Goal: Check status: Check status

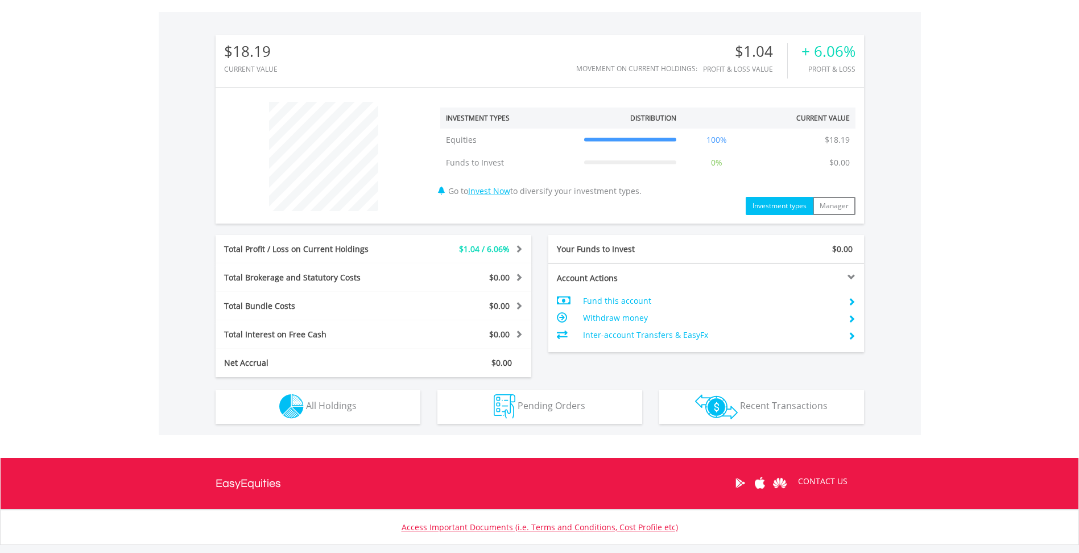
scroll to position [369, 0]
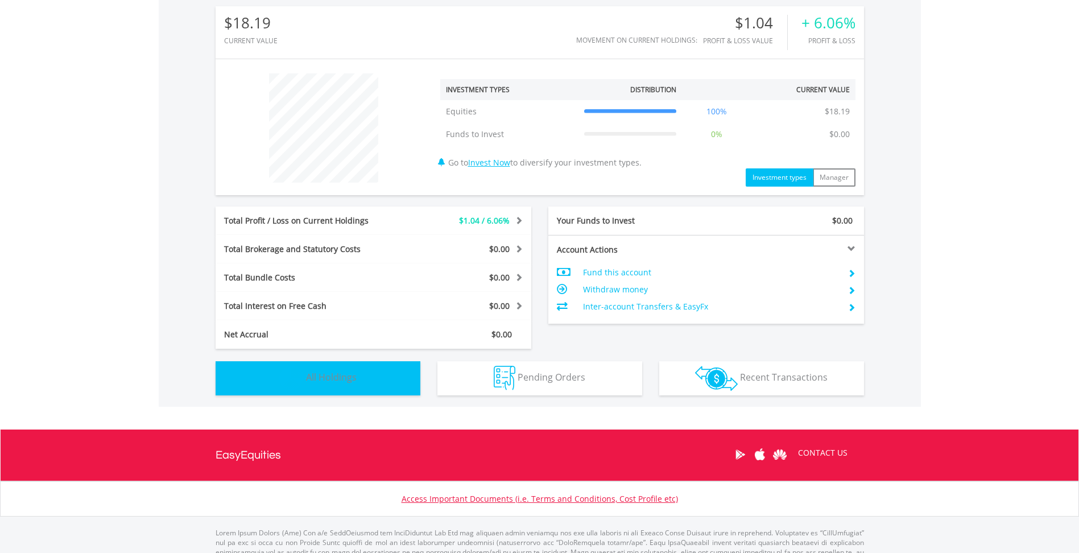
click at [355, 376] on span "All Holdings" at bounding box center [331, 377] width 51 height 13
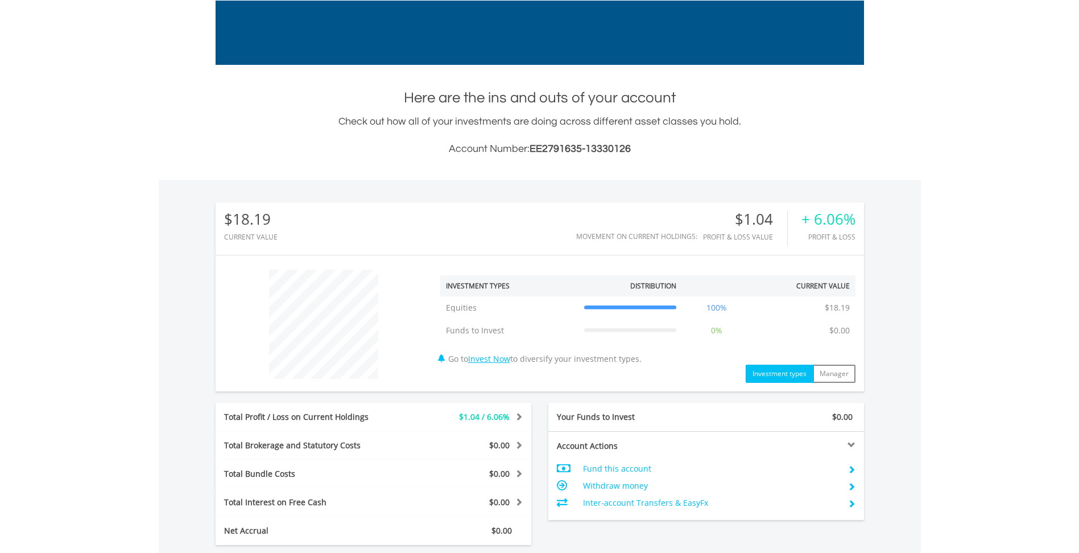
scroll to position [0, 0]
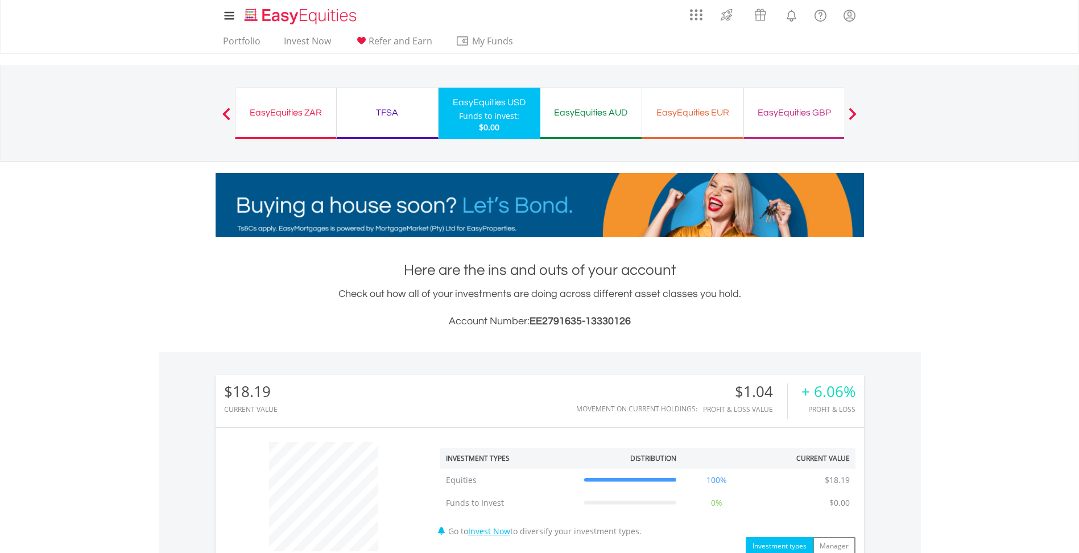
click at [848, 115] on span at bounding box center [852, 113] width 8 height 13
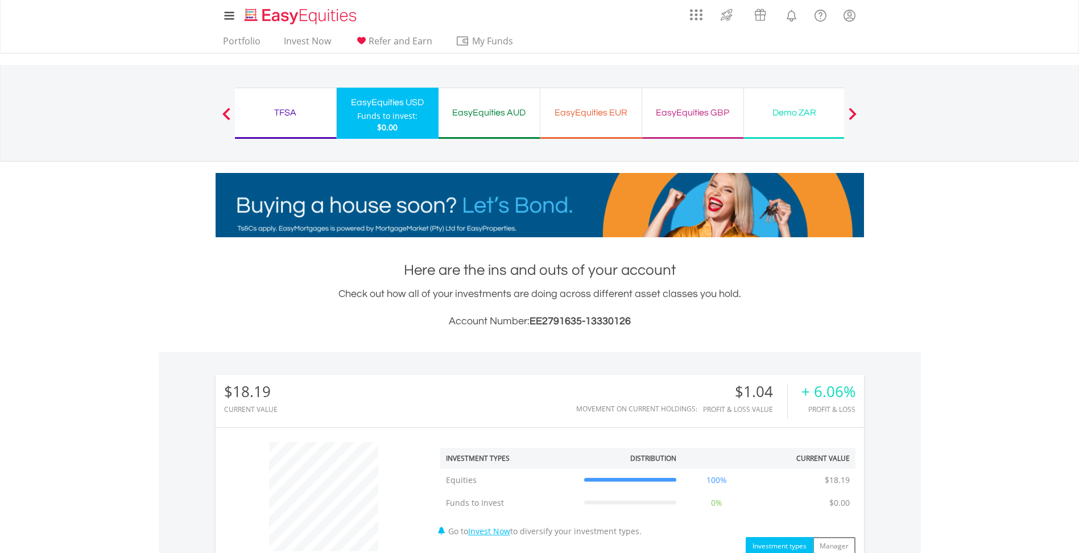
click at [848, 115] on span at bounding box center [852, 113] width 8 height 13
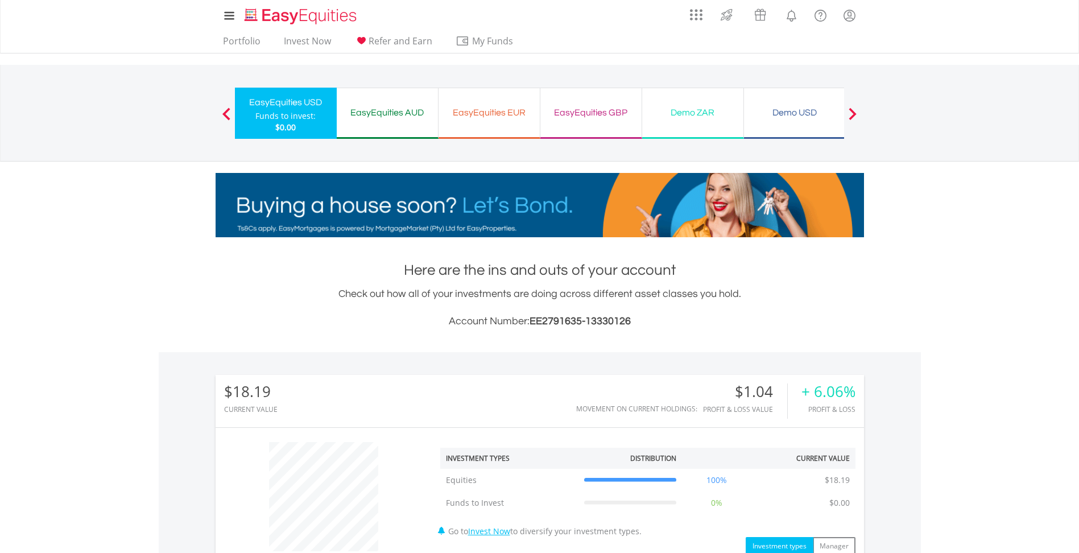
click at [814, 114] on div "Demo USD" at bounding box center [795, 113] width 88 height 16
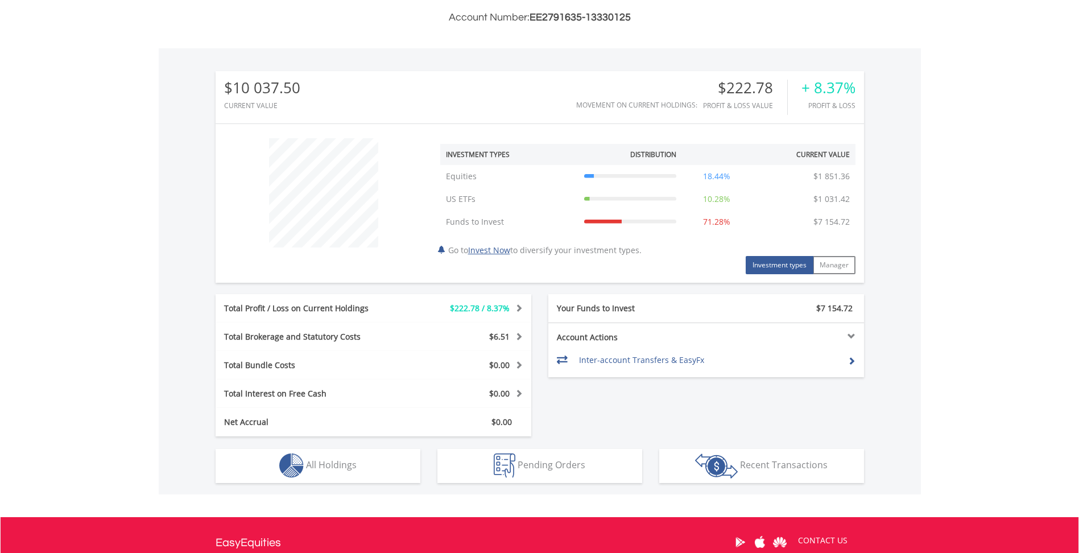
scroll to position [369, 0]
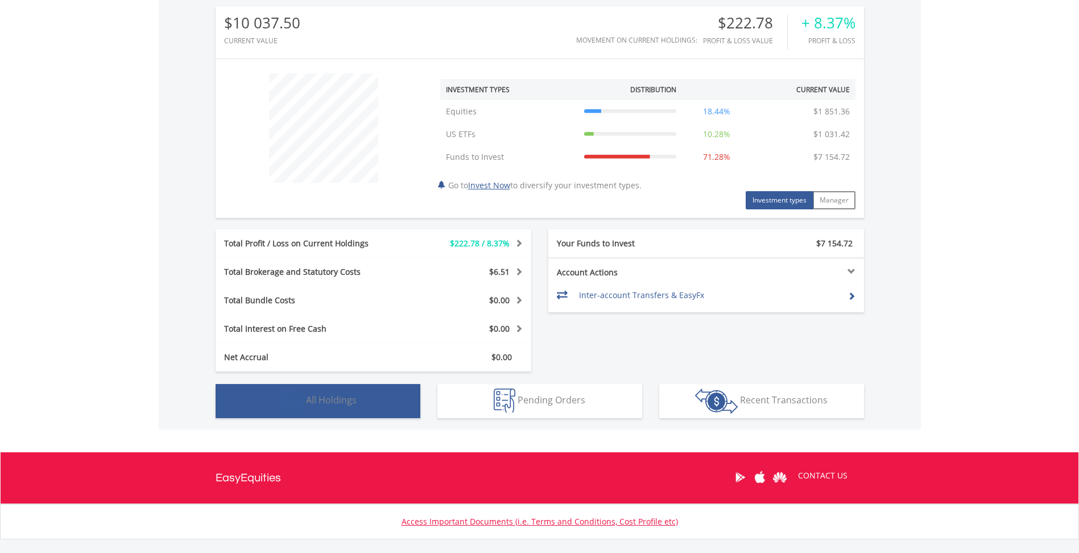
click at [335, 409] on button "Holdings All Holdings" at bounding box center [318, 401] width 205 height 34
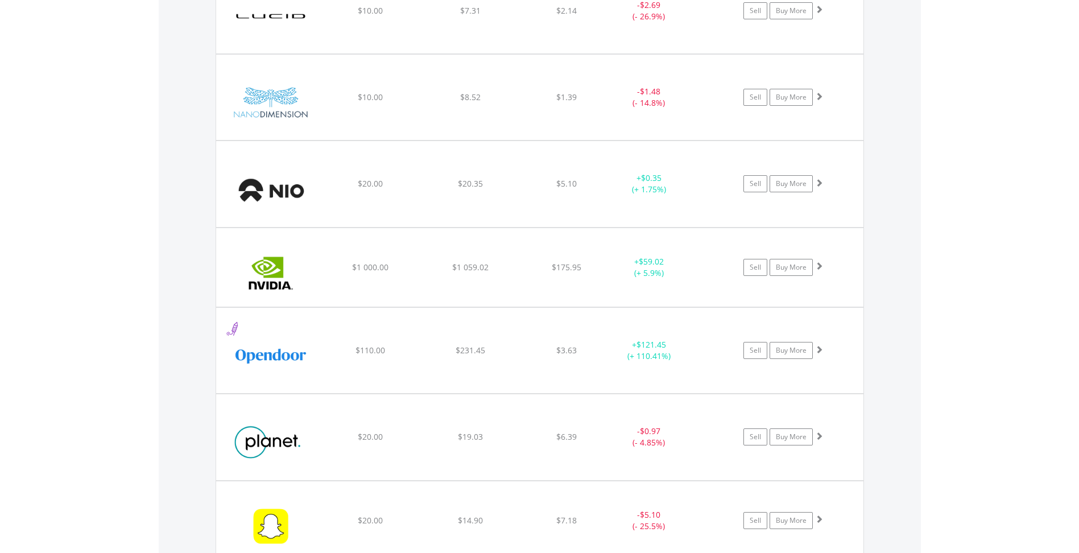
scroll to position [1503, 0]
